Goal: Task Accomplishment & Management: Manage account settings

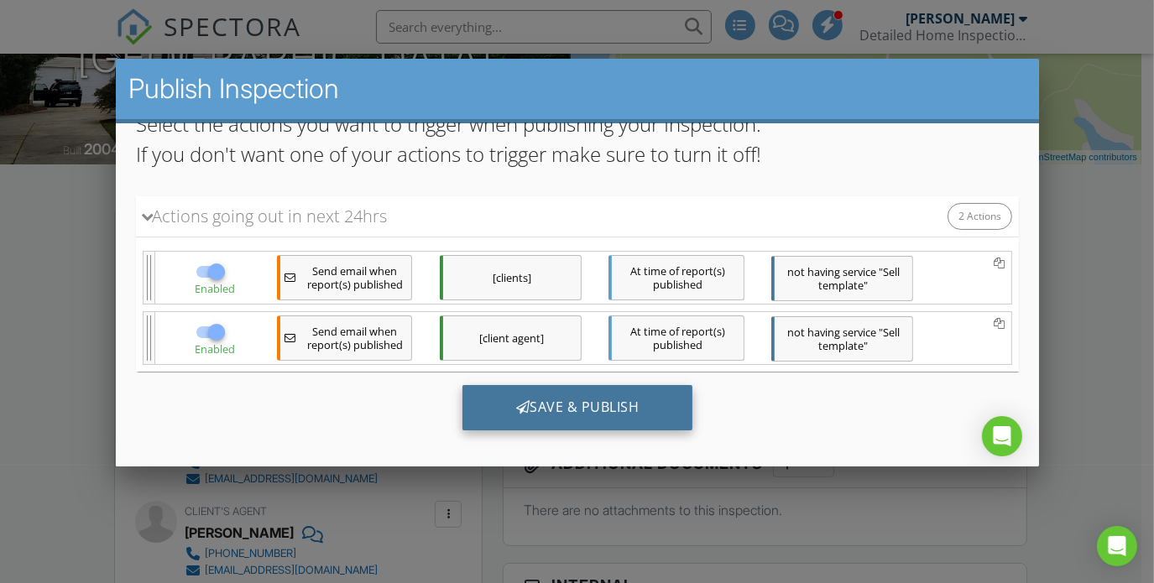
scroll to position [146, 0]
click at [544, 394] on div "Save & Publish" at bounding box center [577, 405] width 231 height 45
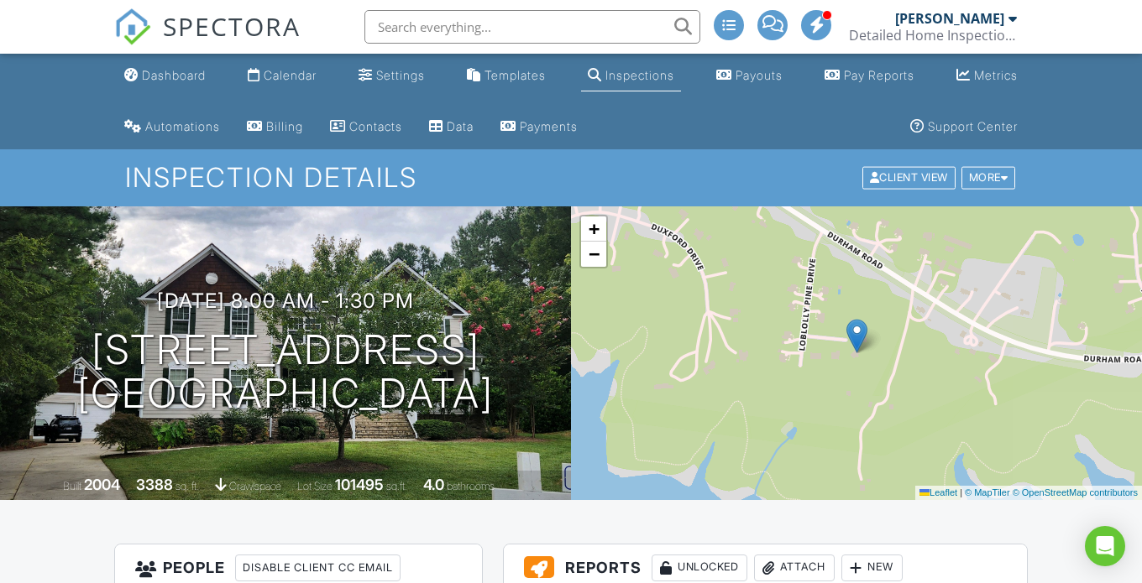
click at [271, 56] on link "SPECTORA" at bounding box center [207, 40] width 186 height 35
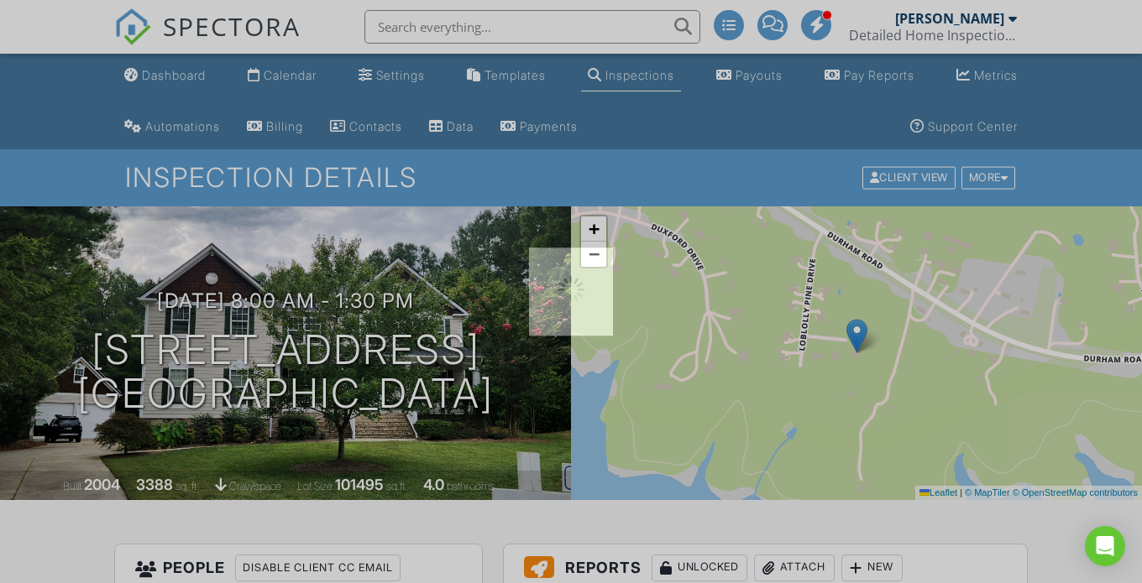
click at [271, 66] on div at bounding box center [571, 291] width 1142 height 583
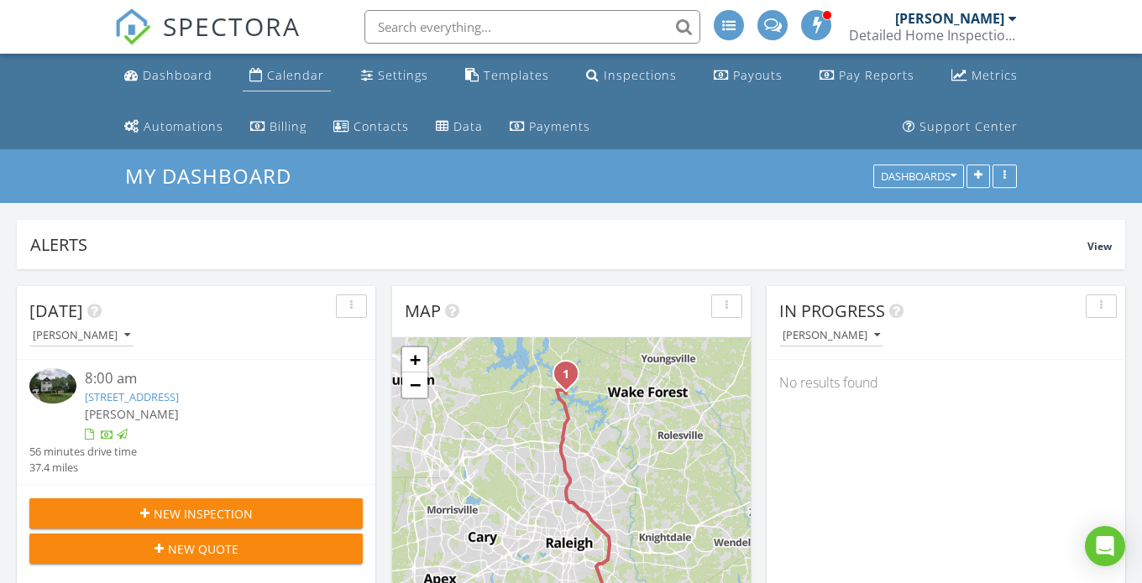
click at [292, 77] on div "Calendar" at bounding box center [295, 75] width 57 height 16
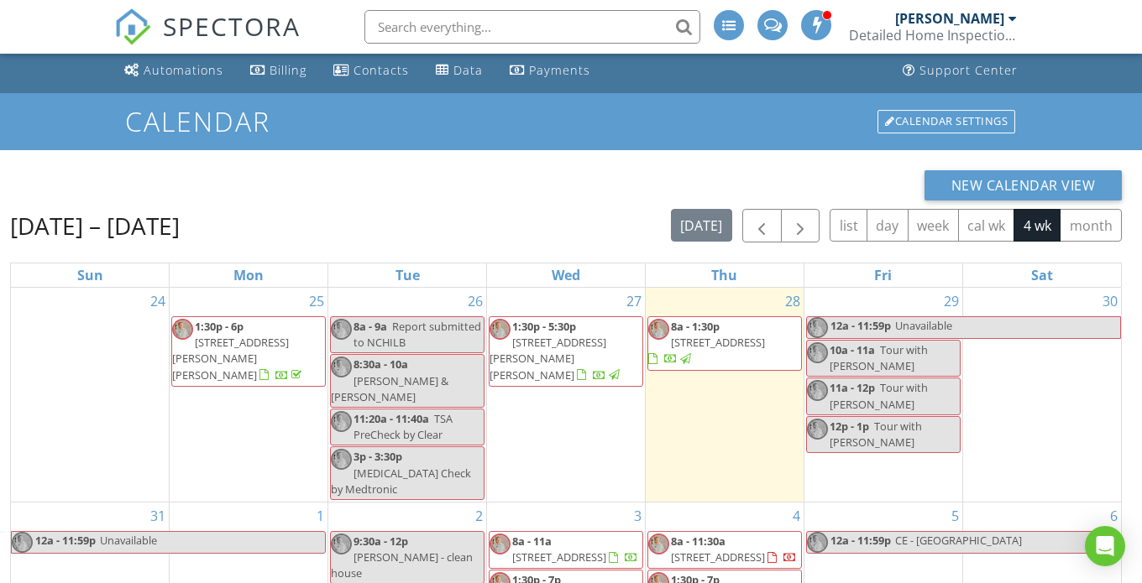
scroll to position [252, 0]
